Goal: Transaction & Acquisition: Book appointment/travel/reservation

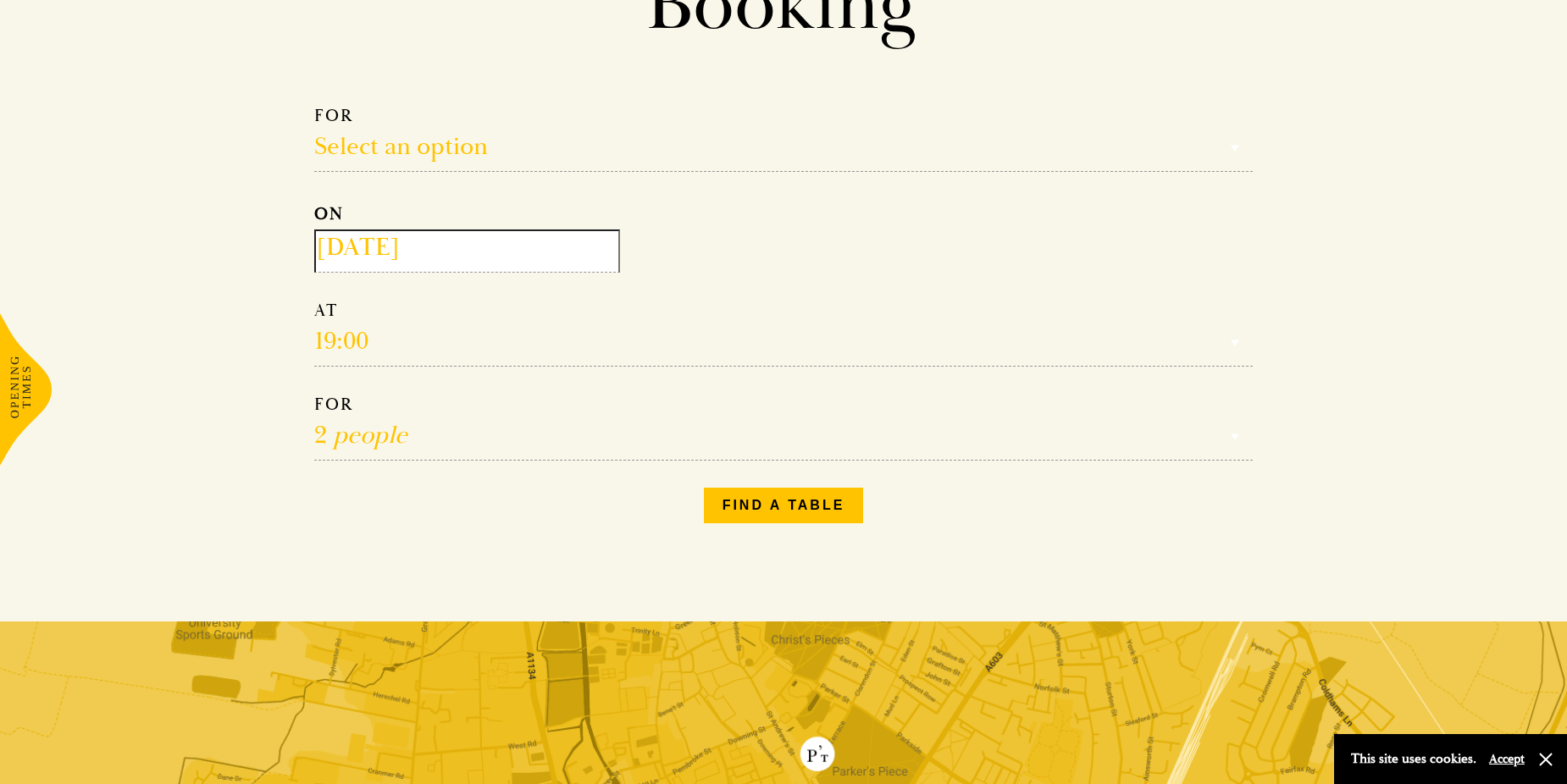
scroll to position [169, 0]
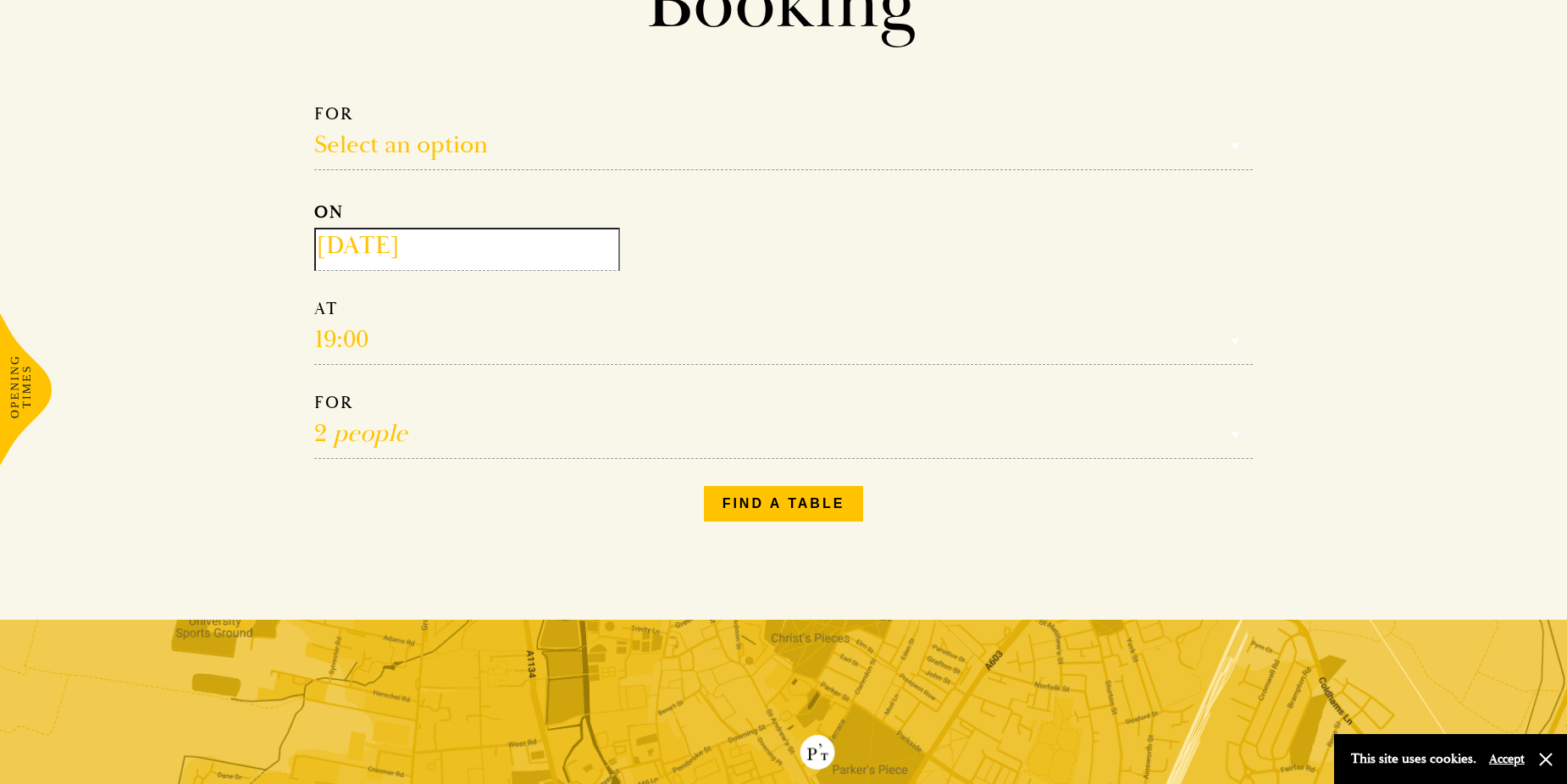
click at [409, 147] on select "Select an option Lunch Dinner Afternoon Tea" at bounding box center [784, 137] width 939 height 67
select select "134868"
click at [315, 104] on select "Select an option Lunch Dinner Afternoon Tea" at bounding box center [784, 137] width 939 height 67
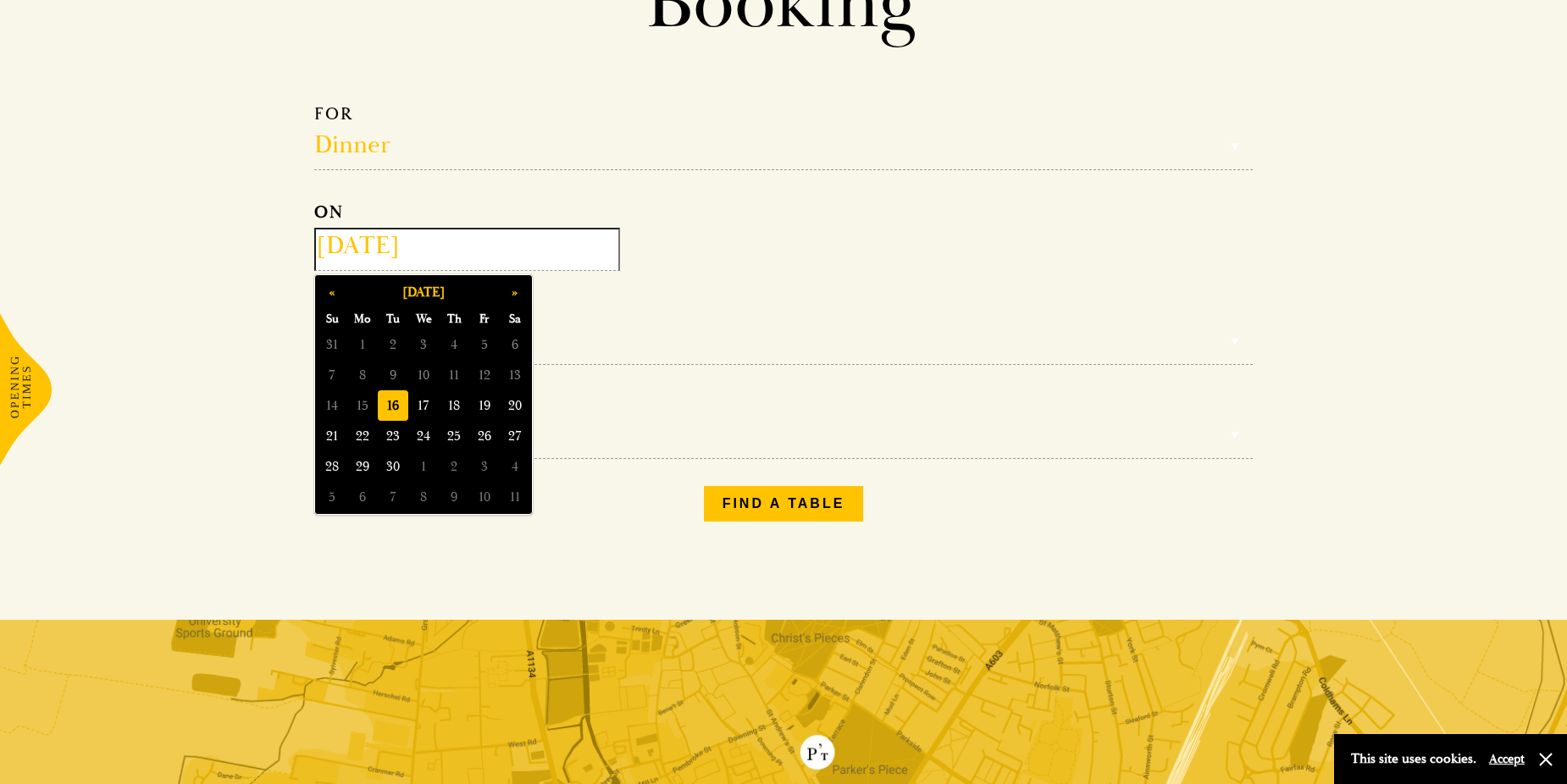
click at [384, 242] on input "[DATE]" at bounding box center [467, 249] width 306 height 43
click at [517, 293] on button "»" at bounding box center [515, 292] width 30 height 30
click at [448, 369] on span "9" at bounding box center [454, 375] width 30 height 30
type input "[DATE]"
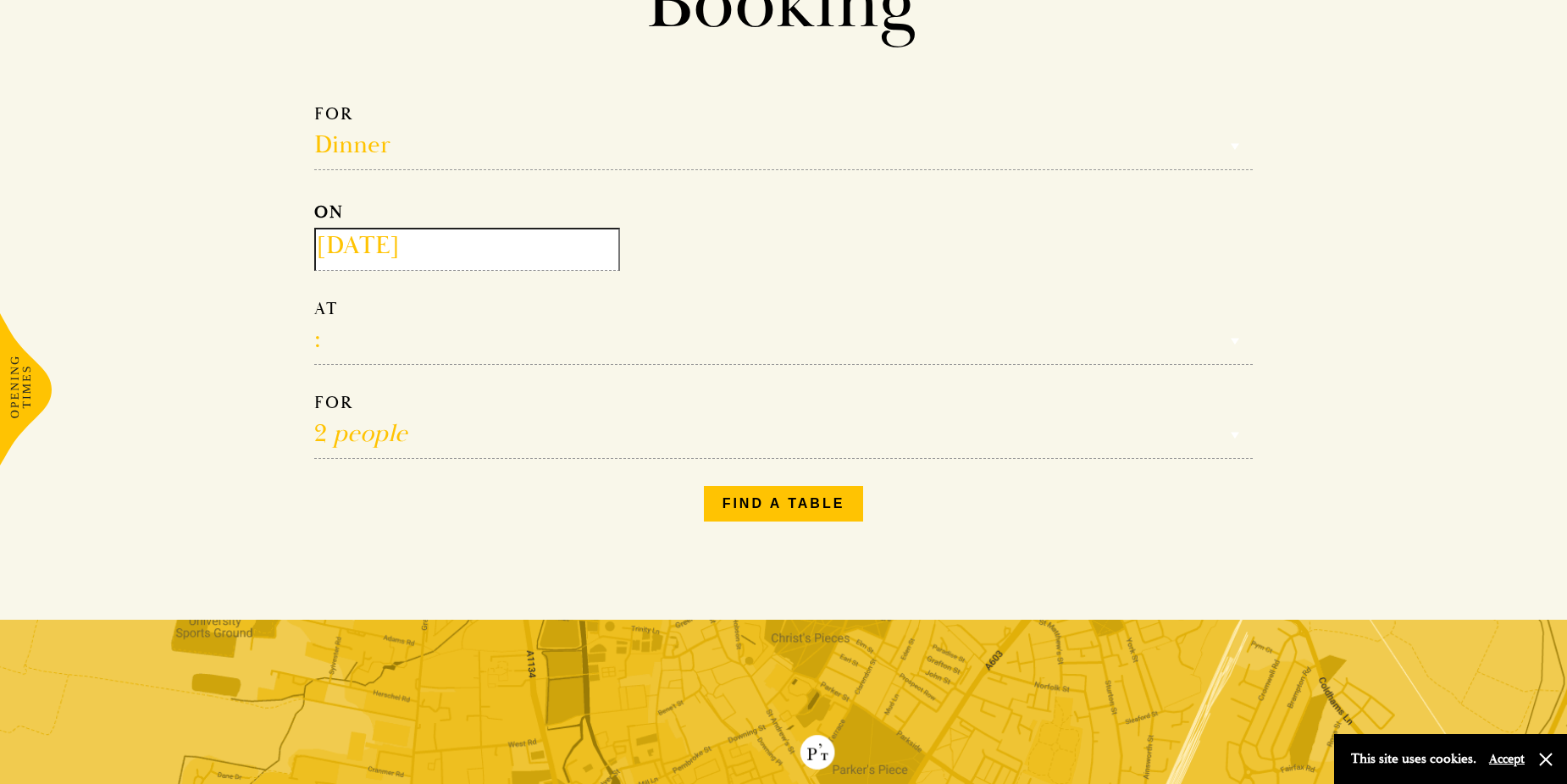
click at [372, 340] on select "17:00 18:00 18:30 19:00 19:30 20:00 20:30 21:00 21:30" at bounding box center [784, 331] width 939 height 67
click at [367, 326] on select "17:00 18:00 18:30 19:00 19:30 20:00 20:30 21:00 21:30" at bounding box center [784, 331] width 939 height 67
click at [364, 439] on select "1 person 2 people 3 people 4 people 5 people 6 people 7 people 8 people 9 peopl…" at bounding box center [784, 426] width 939 height 67
select select "4"
click at [315, 392] on select "1 person 2 people 3 people 4 people 5 people 6 people 7 people 8 people 9 peopl…" at bounding box center [784, 426] width 939 height 67
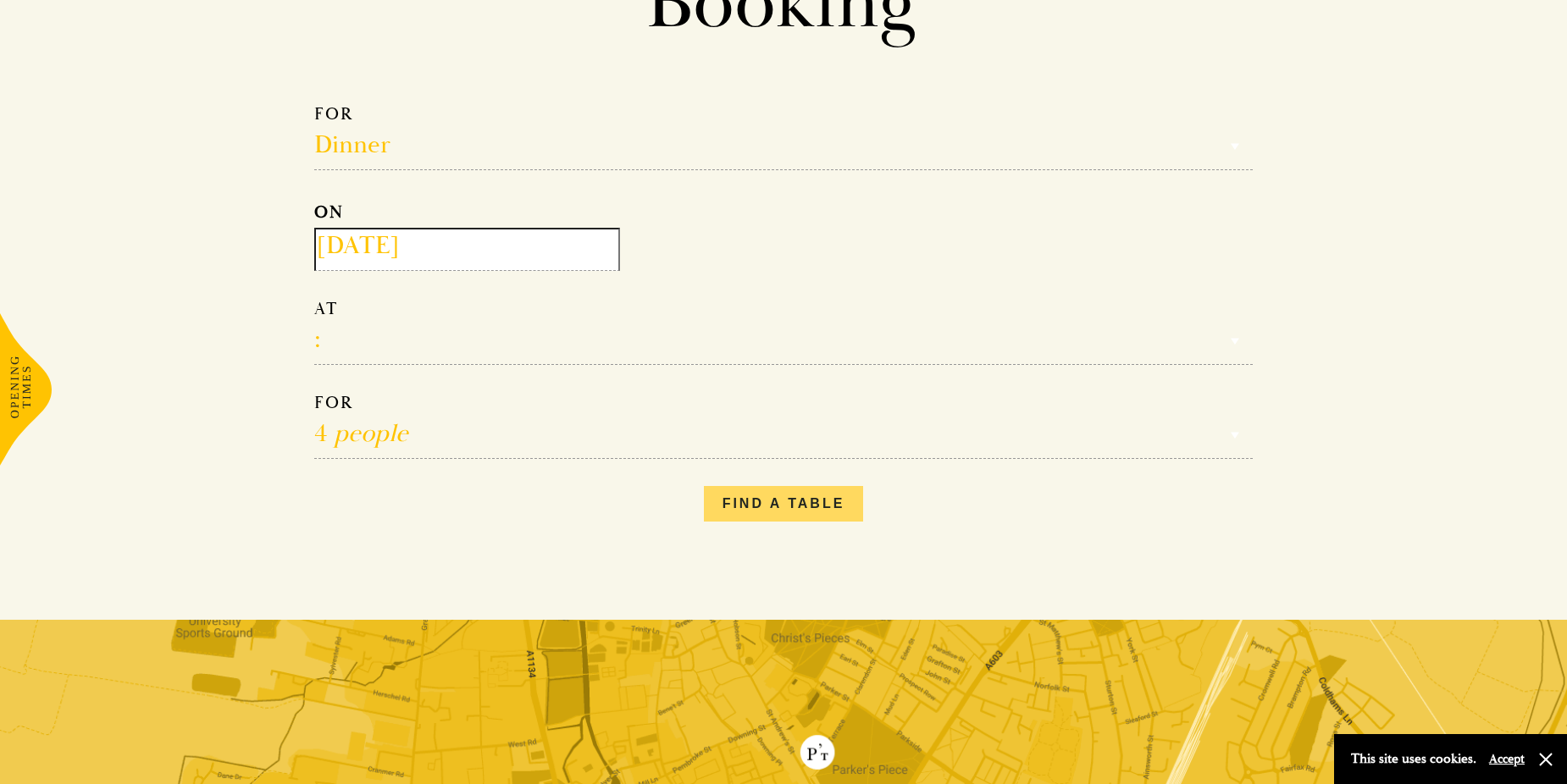
click at [746, 508] on button "Find a table" at bounding box center [784, 504] width 160 height 35
